Goal: Task Accomplishment & Management: Manage account settings

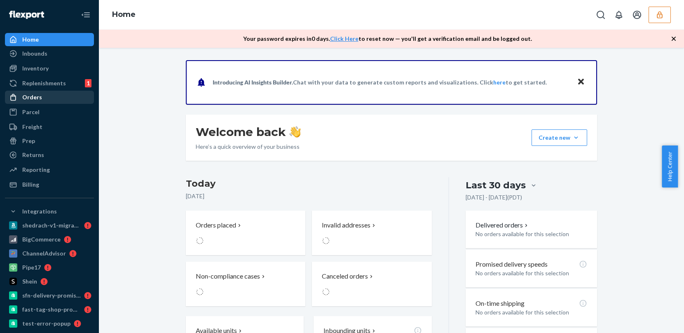
click at [30, 103] on div "Orders" at bounding box center [49, 97] width 87 height 12
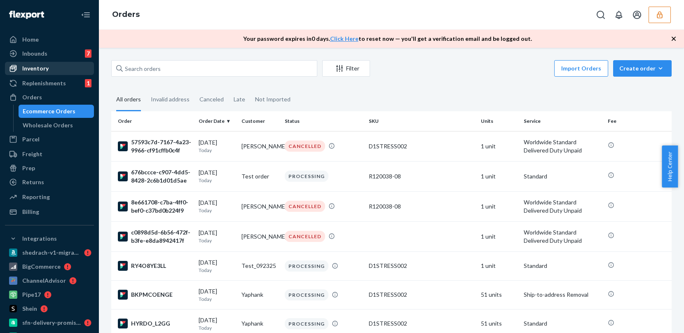
click at [45, 71] on div "Inventory" at bounding box center [35, 68] width 26 height 8
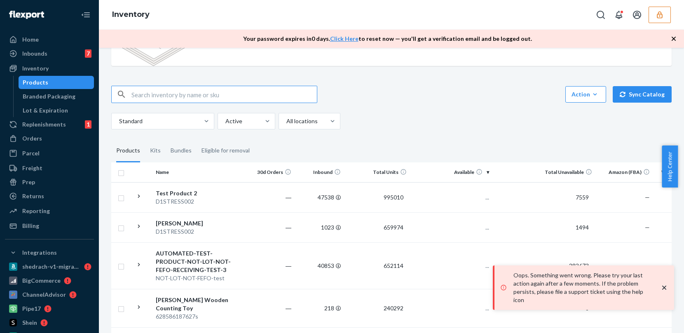
scroll to position [55, 0]
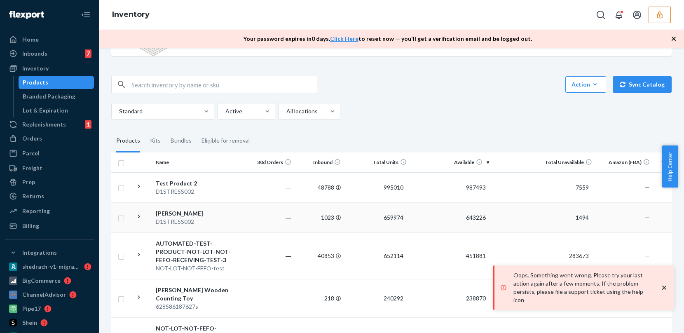
click at [238, 222] on div "D1STRESS002" at bounding box center [199, 222] width 86 height 8
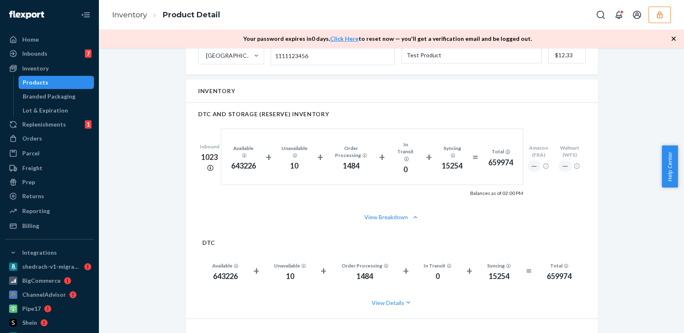
scroll to position [533, 0]
